Goal: Find specific page/section: Find specific page/section

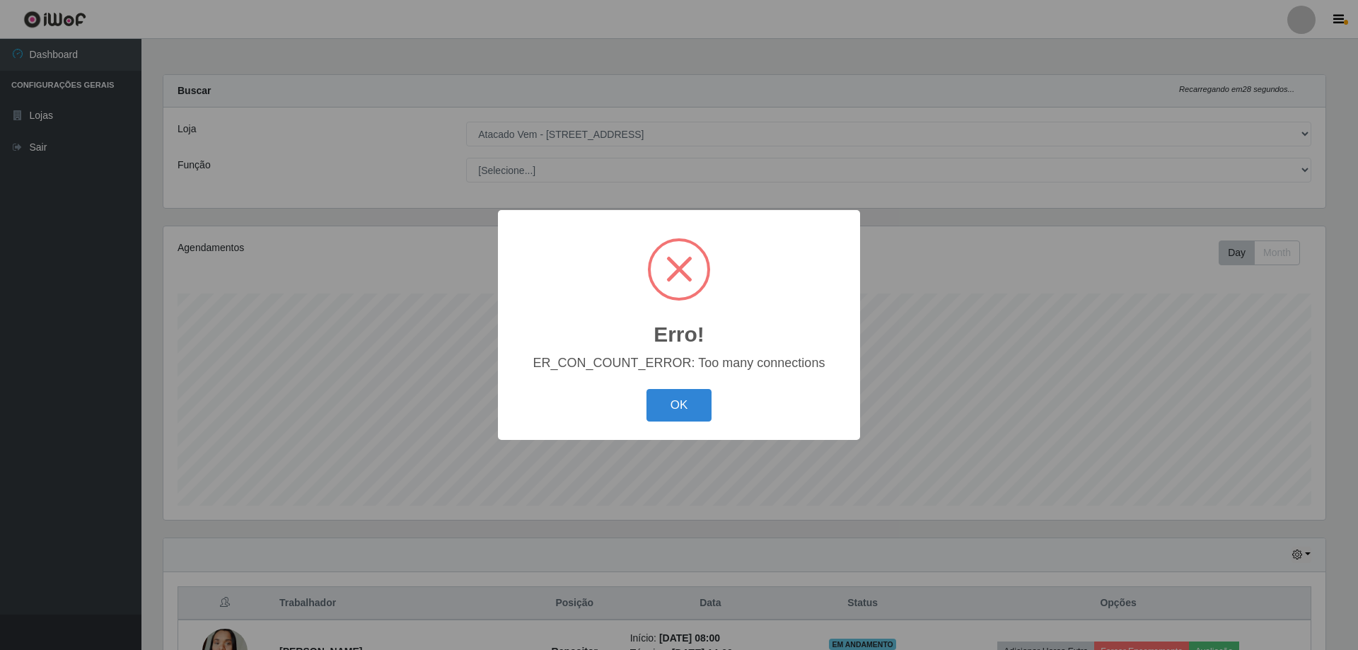
select select "461"
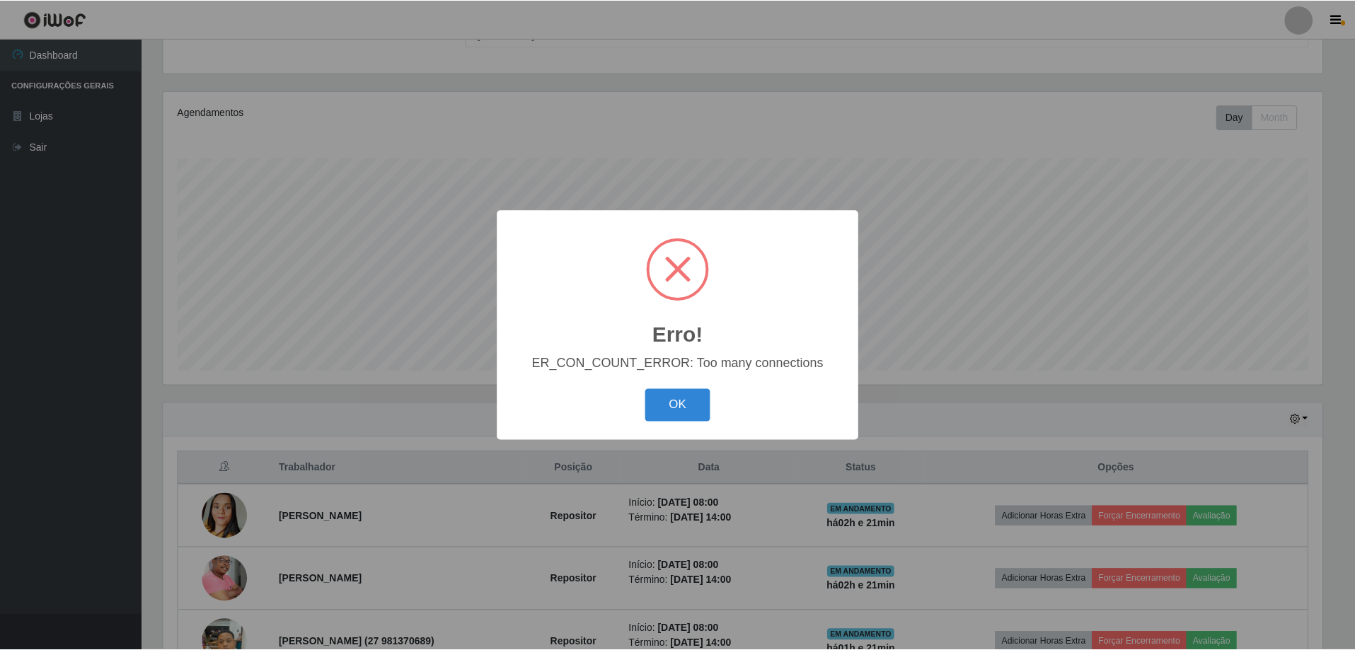
scroll to position [294, 1162]
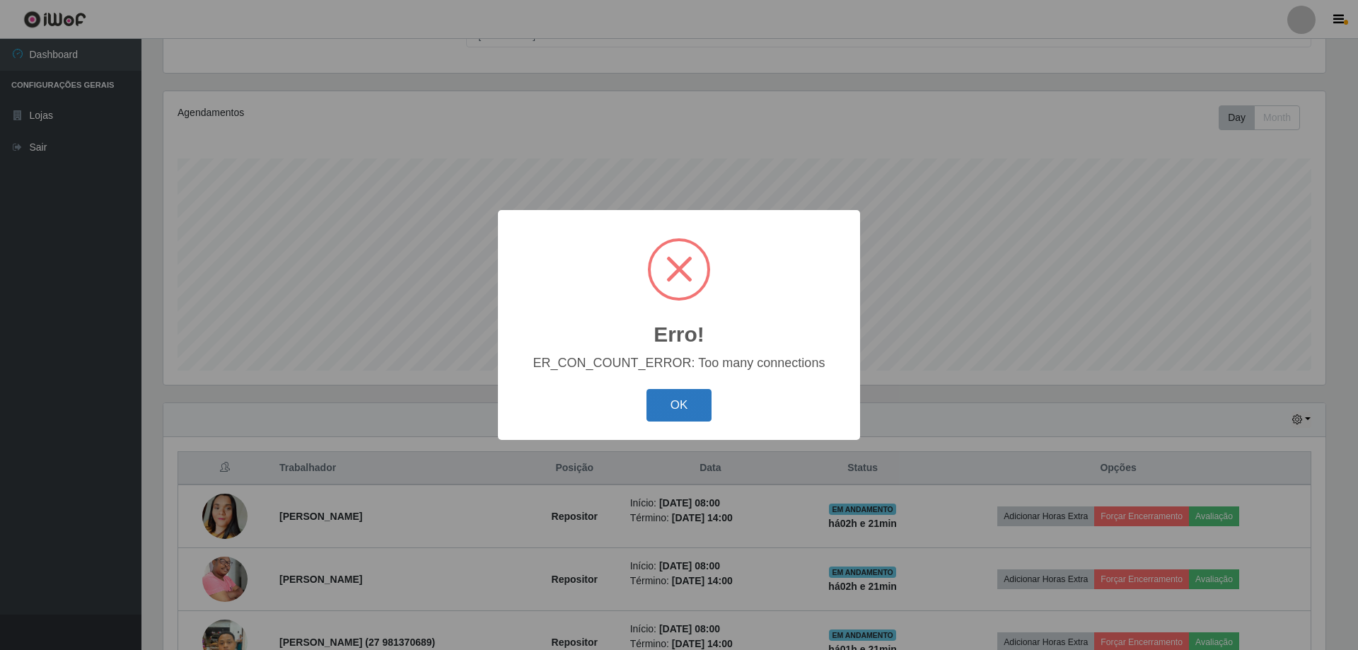
click at [675, 408] on button "OK" at bounding box center [680, 405] width 66 height 33
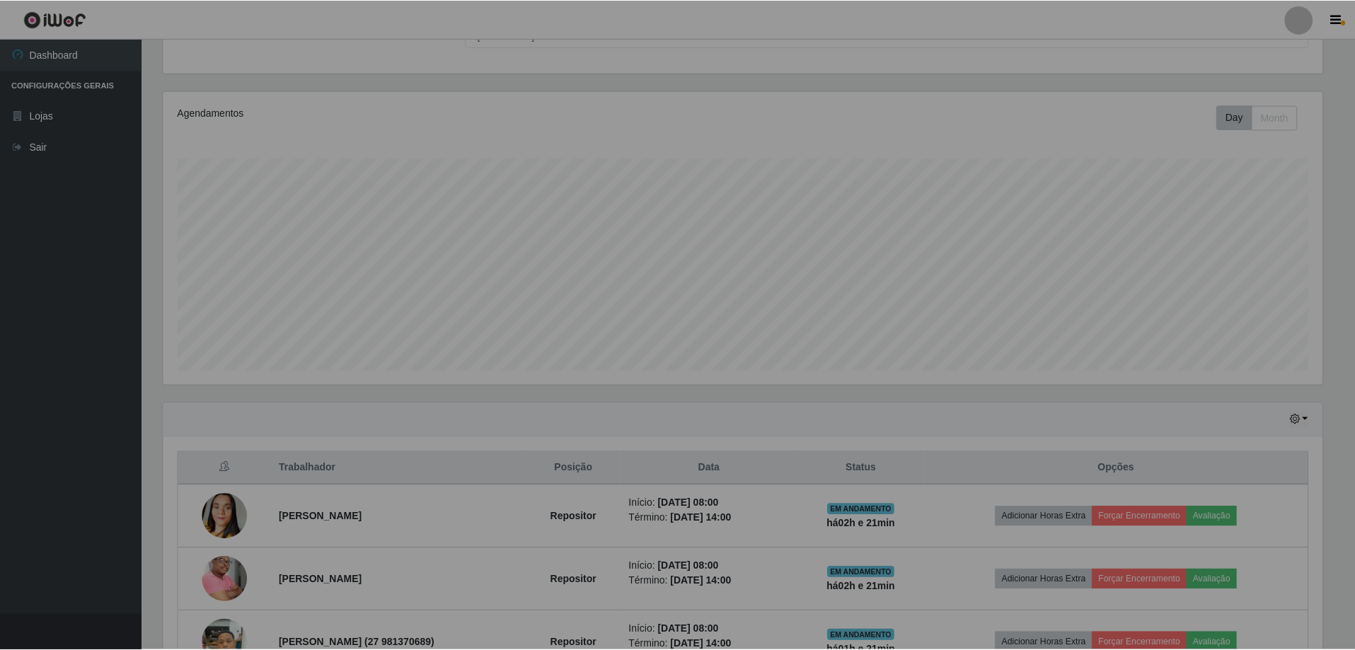
scroll to position [294, 1169]
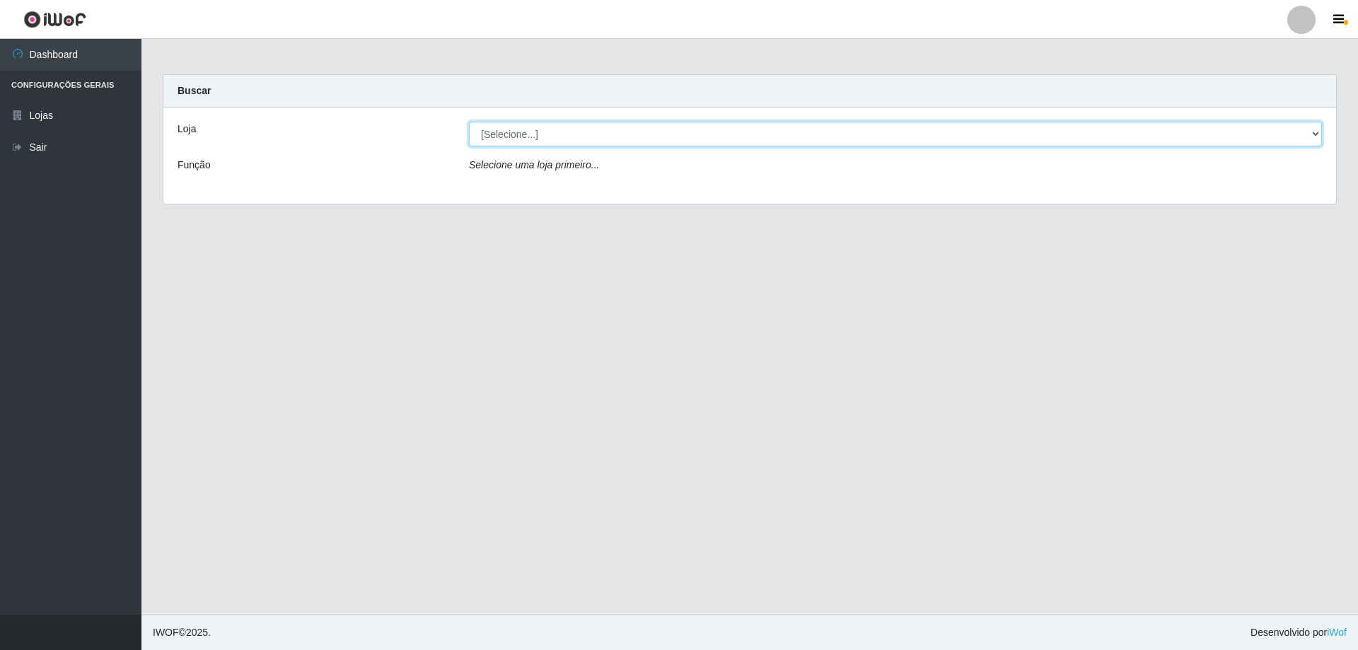
click at [1314, 133] on select "[Selecione...] Atacado Vem - [STREET_ADDRESS]" at bounding box center [895, 134] width 853 height 25
select select "461"
click at [469, 122] on select "[Selecione...] Atacado Vem - [STREET_ADDRESS]" at bounding box center [895, 134] width 853 height 25
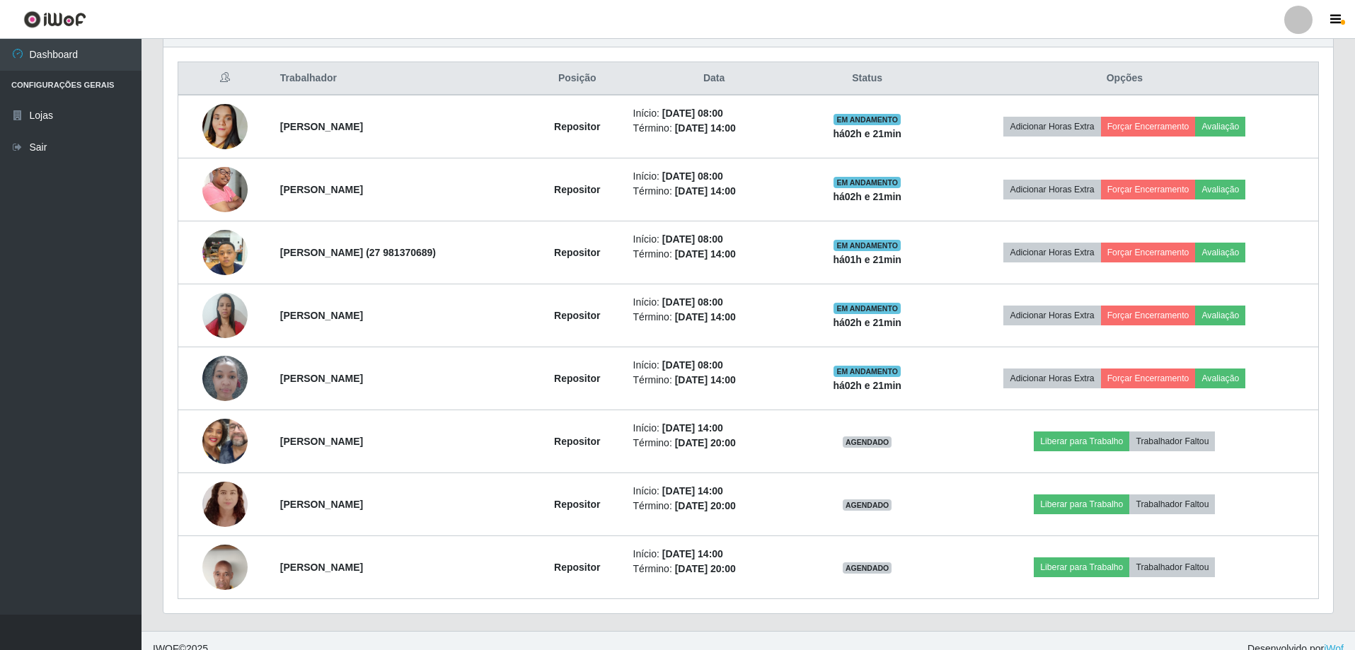
scroll to position [541, 0]
